Goal: Book appointment/travel/reservation

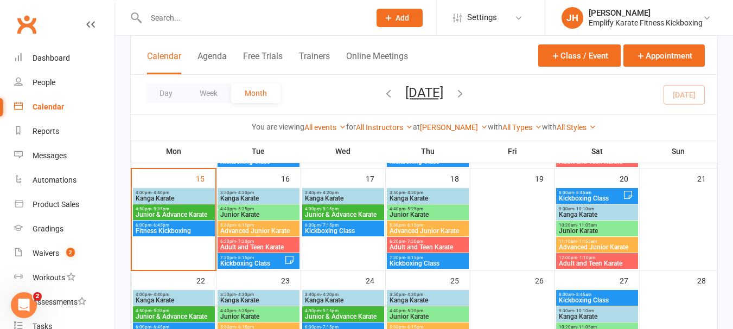
click at [158, 216] on span "Junior & Advance Karate" at bounding box center [174, 215] width 78 height 7
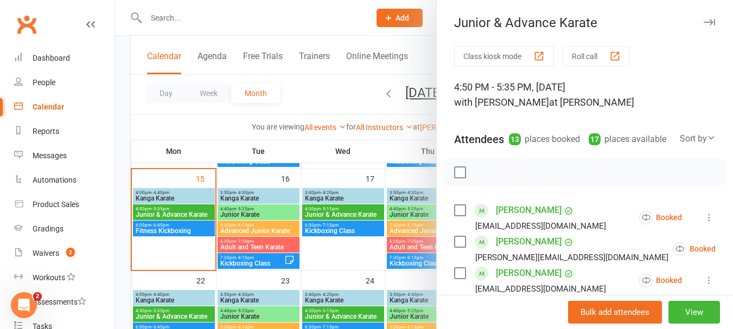
click at [454, 178] on label at bounding box center [459, 172] width 11 height 11
click at [501, 179] on icon "button" at bounding box center [507, 173] width 12 height 12
click at [460, 178] on label at bounding box center [459, 172] width 11 height 11
click at [454, 178] on label at bounding box center [459, 172] width 11 height 11
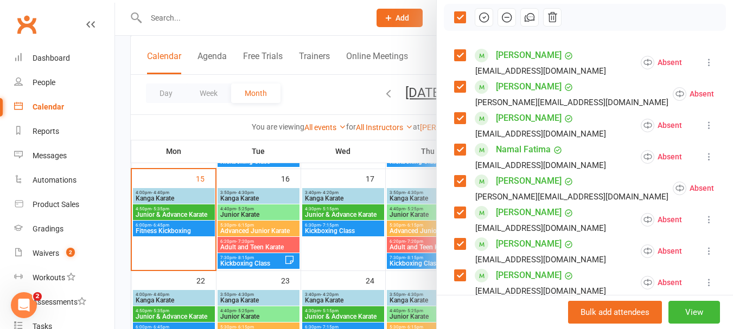
scroll to position [163, 0]
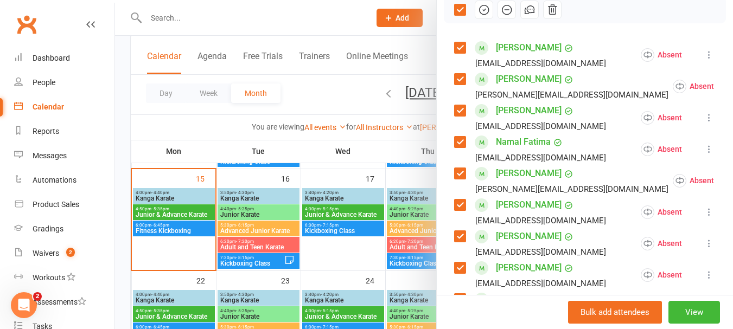
click at [454, 116] on label at bounding box center [459, 110] width 11 height 11
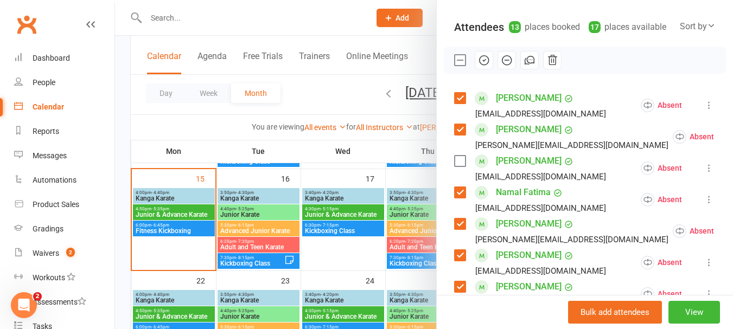
scroll to position [109, 0]
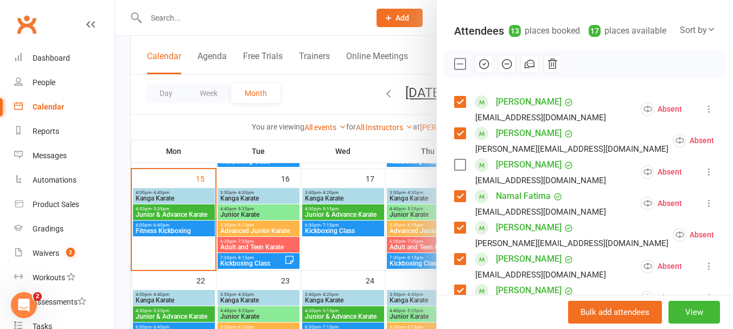
click at [479, 70] on icon "button" at bounding box center [484, 64] width 12 height 12
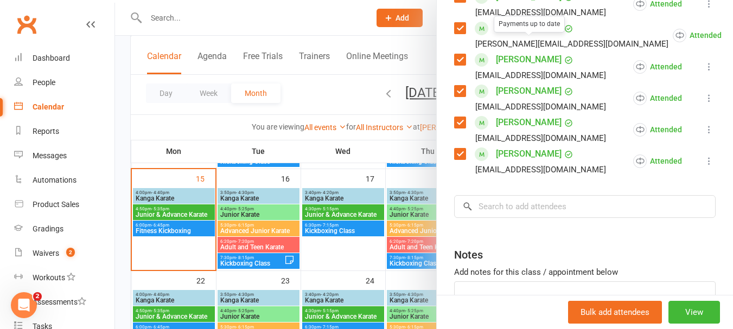
scroll to position [54, 0]
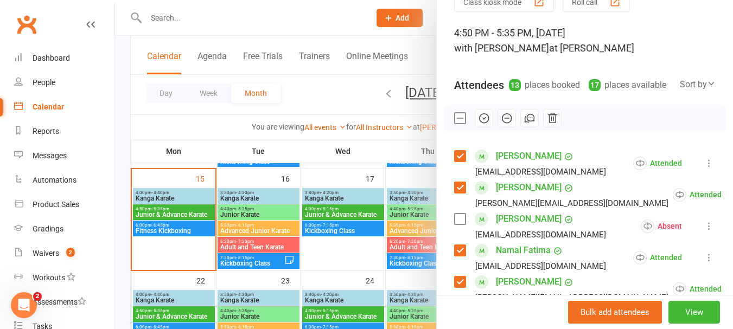
click at [455, 124] on label at bounding box center [459, 118] width 11 height 11
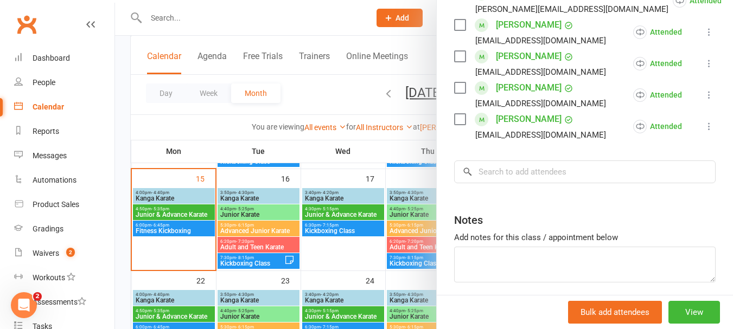
scroll to position [488, 0]
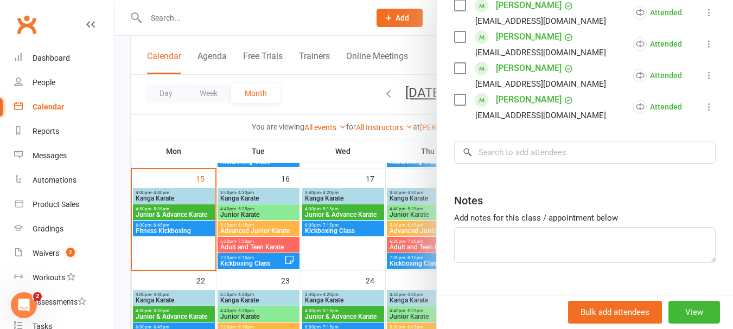
click at [531, 164] on input "search" at bounding box center [585, 152] width 262 height 23
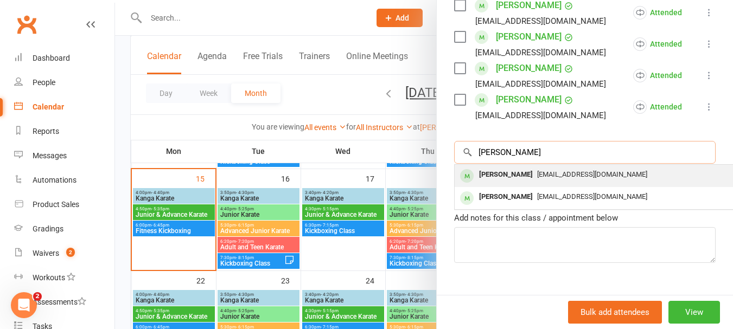
type input "[PERSON_NAME]"
click at [531, 180] on div "[PERSON_NAME] [EMAIL_ADDRESS][DOMAIN_NAME]" at bounding box center [617, 176] width 324 height 22
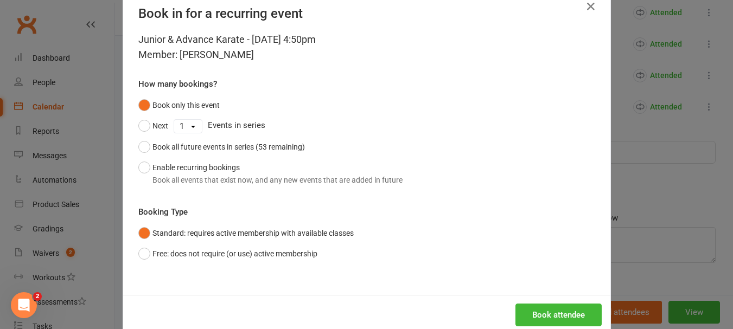
scroll to position [49, 0]
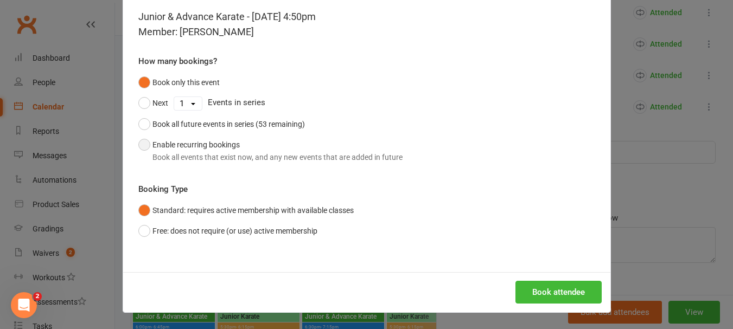
click at [201, 146] on button "Enable recurring bookings Book all events that exist now, and any new events th…" at bounding box center [270, 151] width 264 height 33
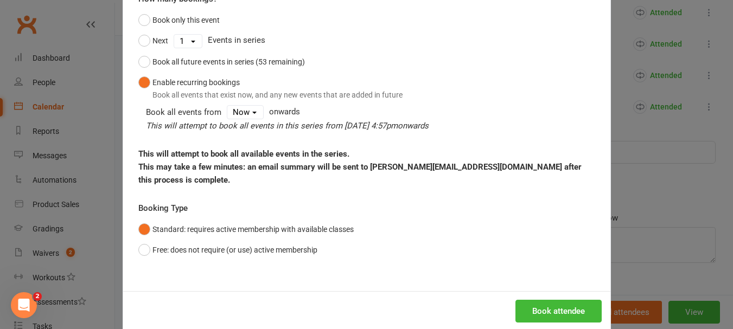
scroll to position [117, 0]
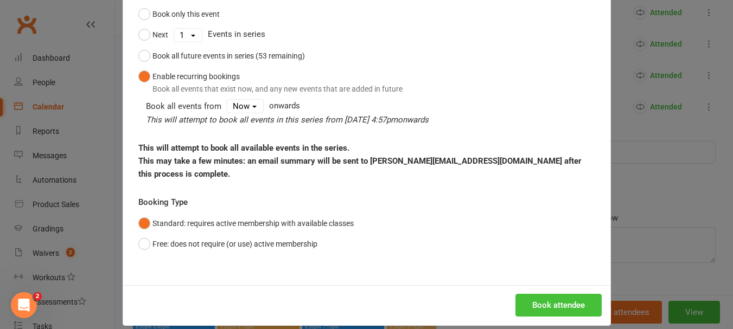
click at [550, 294] on button "Book attendee" at bounding box center [558, 305] width 86 height 23
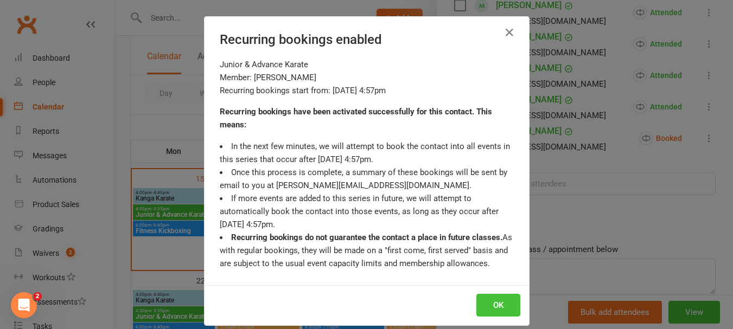
click at [502, 301] on button "OK" at bounding box center [498, 305] width 44 height 23
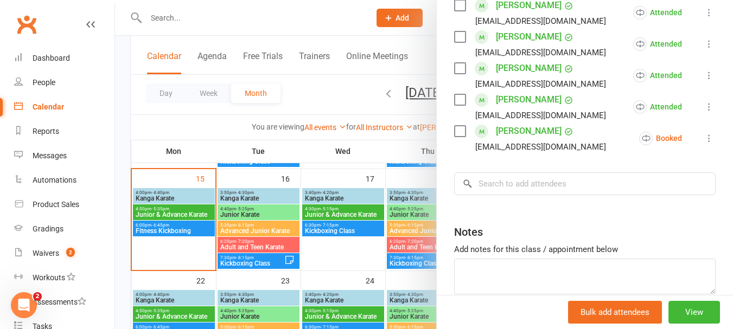
click at [704, 144] on icon at bounding box center [709, 138] width 11 height 11
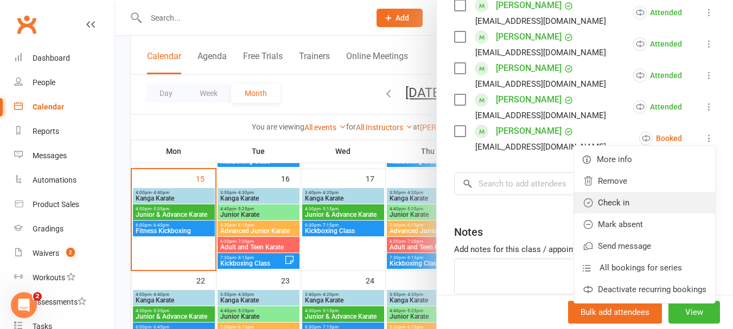
click at [639, 214] on link "Check in" at bounding box center [644, 203] width 141 height 22
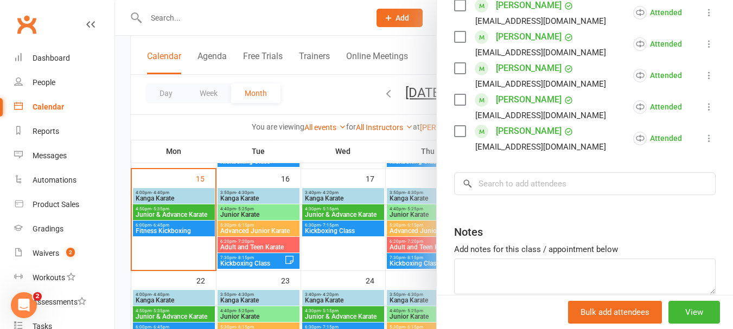
scroll to position [556, 0]
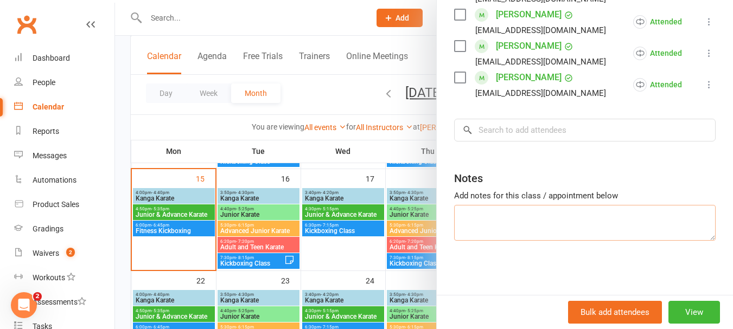
click at [526, 208] on textarea at bounding box center [585, 223] width 262 height 36
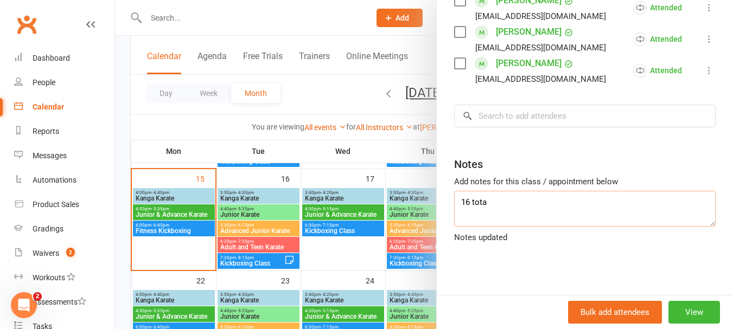
type textarea "16 total"
